Goal: Task Accomplishment & Management: Use online tool/utility

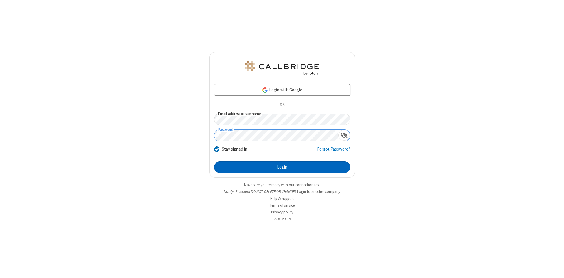
click at [282, 167] on button "Login" at bounding box center [282, 168] width 136 height 12
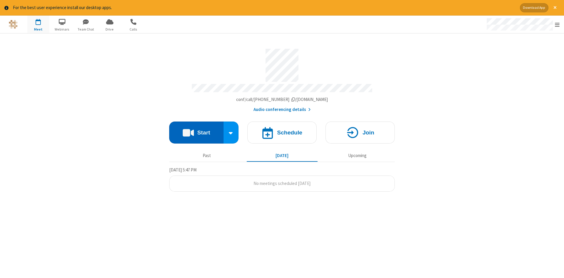
click at [196, 130] on button "Start" at bounding box center [196, 133] width 54 height 22
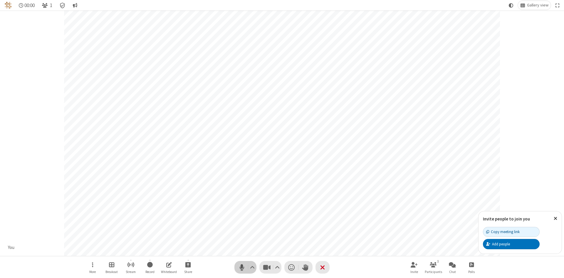
click at [242, 267] on span "Mute (Alt+A)" at bounding box center [241, 267] width 9 height 9
click at [242, 267] on span "Unmute (Alt+A)" at bounding box center [241, 267] width 9 height 9
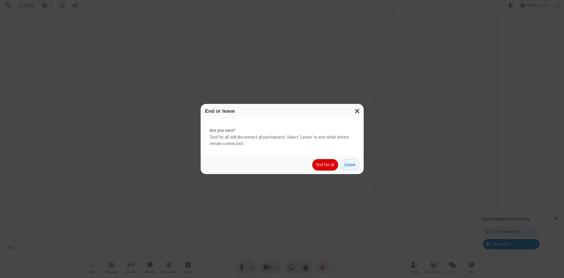
click at [325, 165] on button "End for all" at bounding box center [325, 165] width 26 height 12
